Goal: Task Accomplishment & Management: Manage account settings

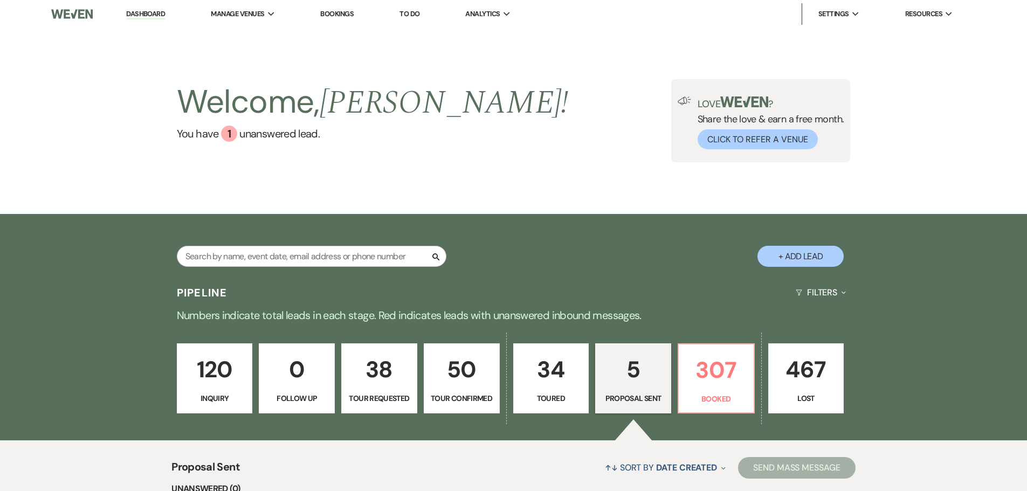
select select "6"
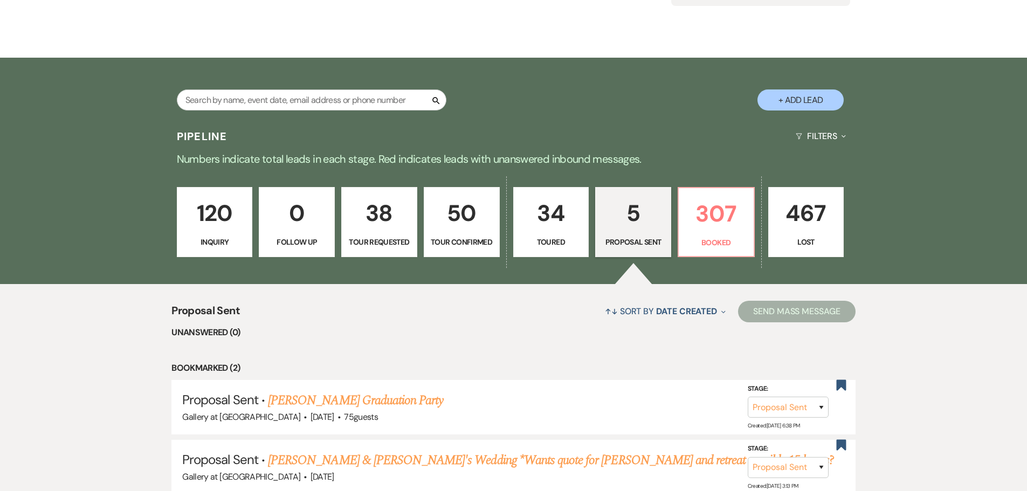
scroll to position [270, 0]
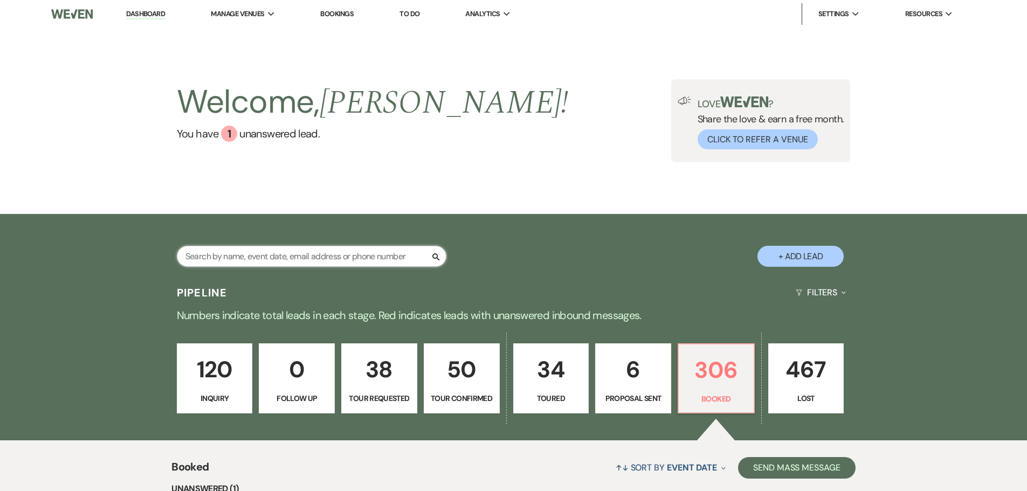
click at [256, 260] on input "text" at bounding box center [312, 256] width 270 height 21
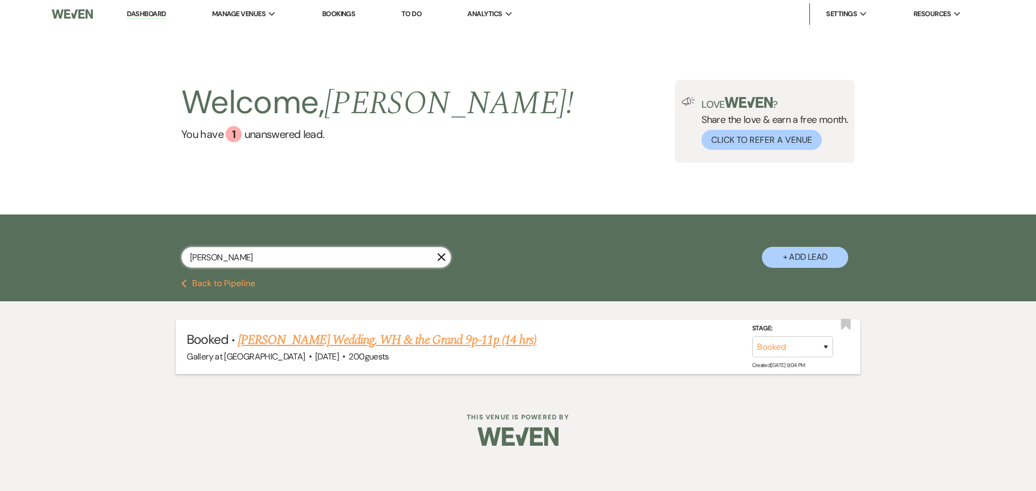
type input "[PERSON_NAME]"
click at [334, 342] on link "[PERSON_NAME] Wedding, WH & the Grand 9p-11p (14 hrs)" at bounding box center [387, 340] width 298 height 19
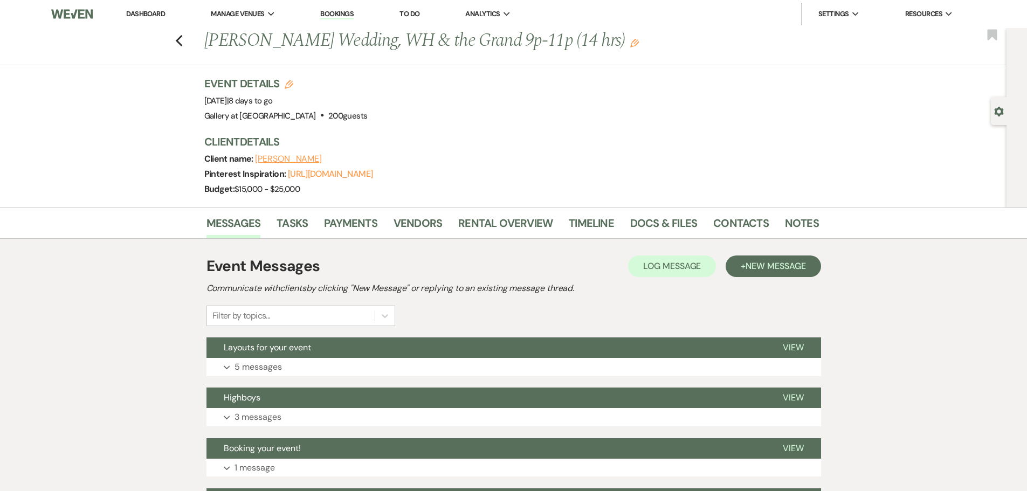
click at [630, 44] on icon "Edit" at bounding box center [634, 43] width 9 height 9
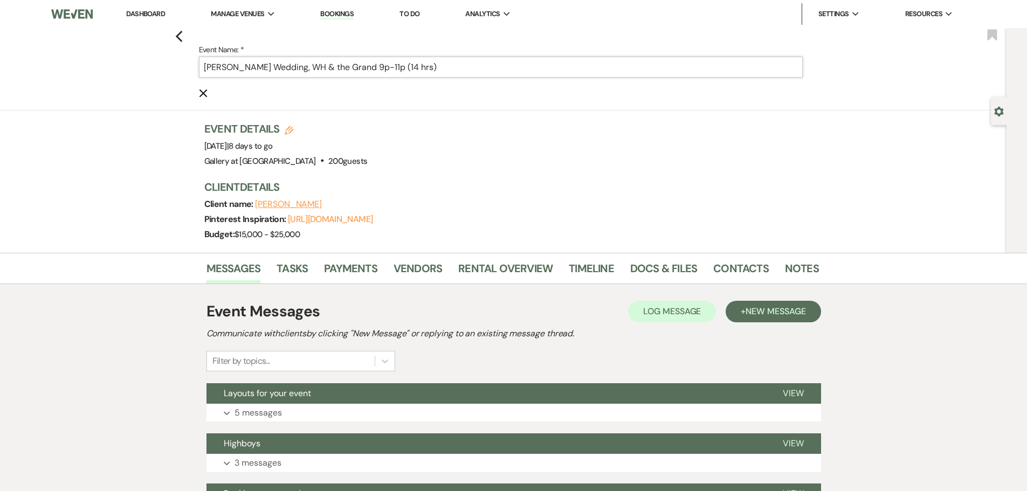
drag, startPoint x: 347, startPoint y: 66, endPoint x: 366, endPoint y: 66, distance: 19.4
click at [366, 66] on input "[PERSON_NAME] Wedding, WH & the Grand 9p-11p (14 hrs)" at bounding box center [501, 67] width 604 height 21
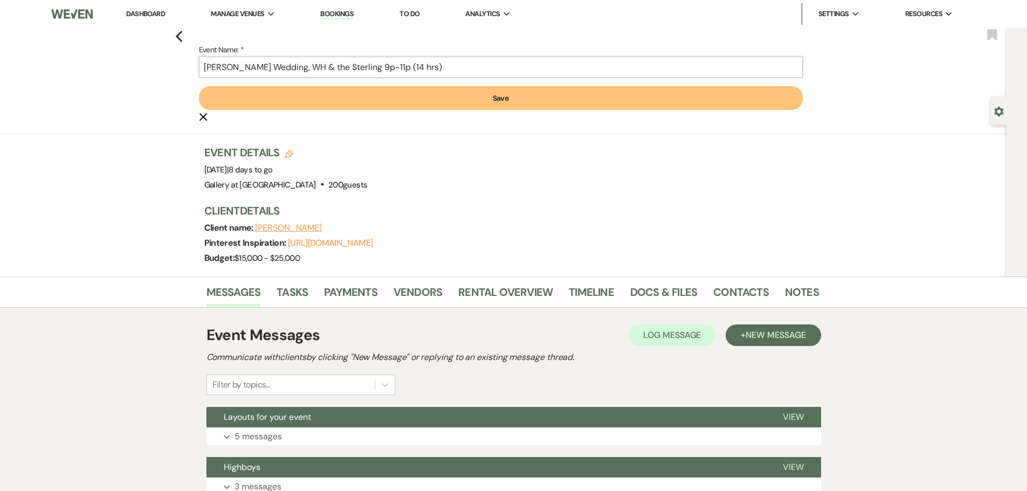
type input "[PERSON_NAME] Wedding, WH & the Sterling 9p-11p (14 hrs)"
click at [393, 100] on button "Save" at bounding box center [501, 98] width 604 height 24
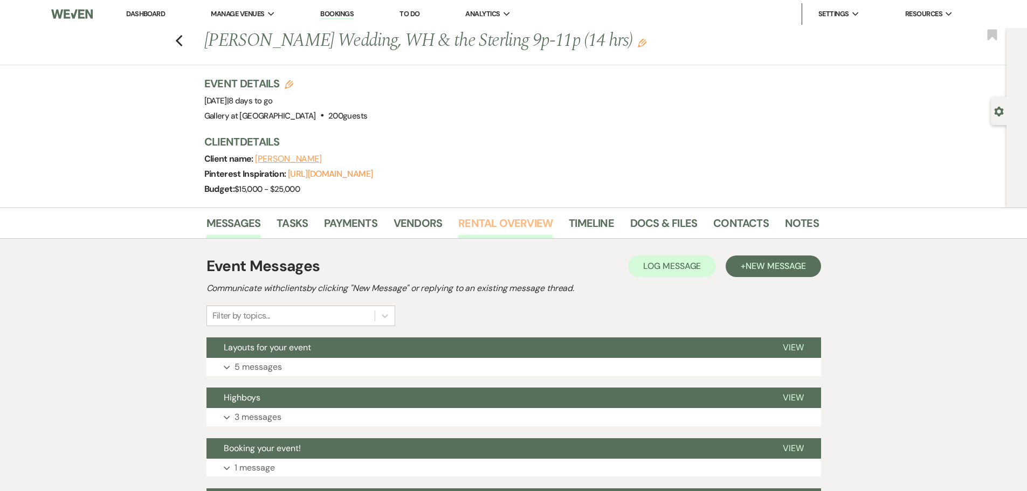
click at [510, 227] on link "Rental Overview" at bounding box center [505, 227] width 94 height 24
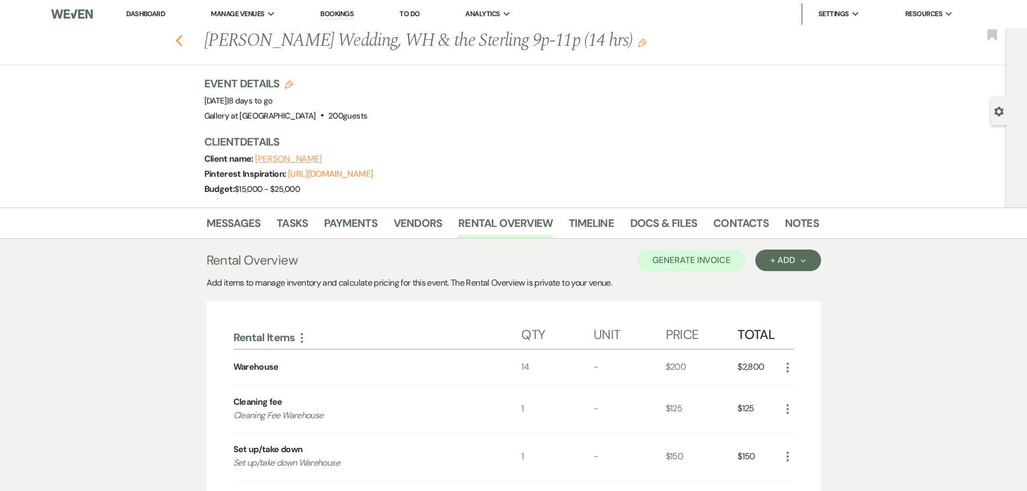
click at [182, 44] on use "button" at bounding box center [178, 41] width 7 height 12
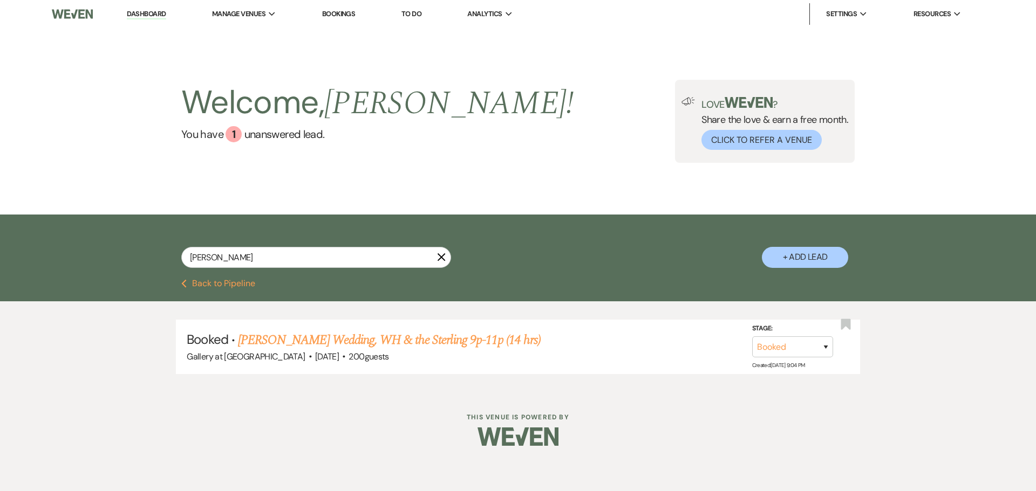
click at [443, 253] on icon "X" at bounding box center [441, 257] width 9 height 9
